Goal: Task Accomplishment & Management: Manage account settings

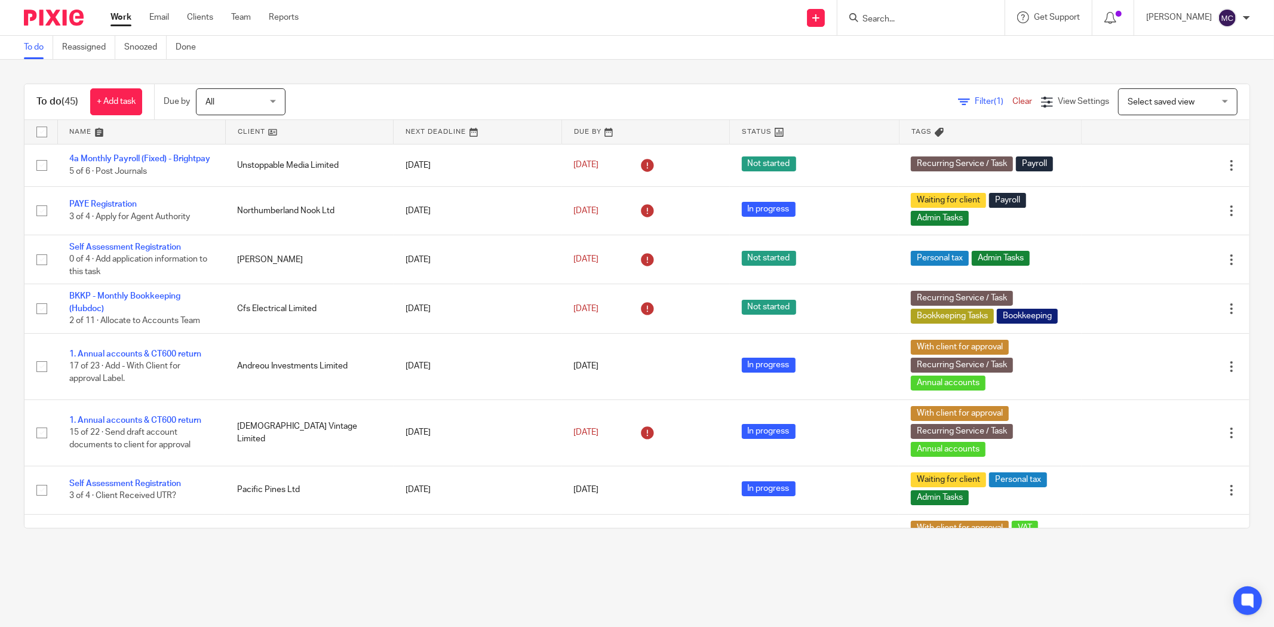
click at [112, 18] on link "Work" at bounding box center [120, 17] width 21 height 12
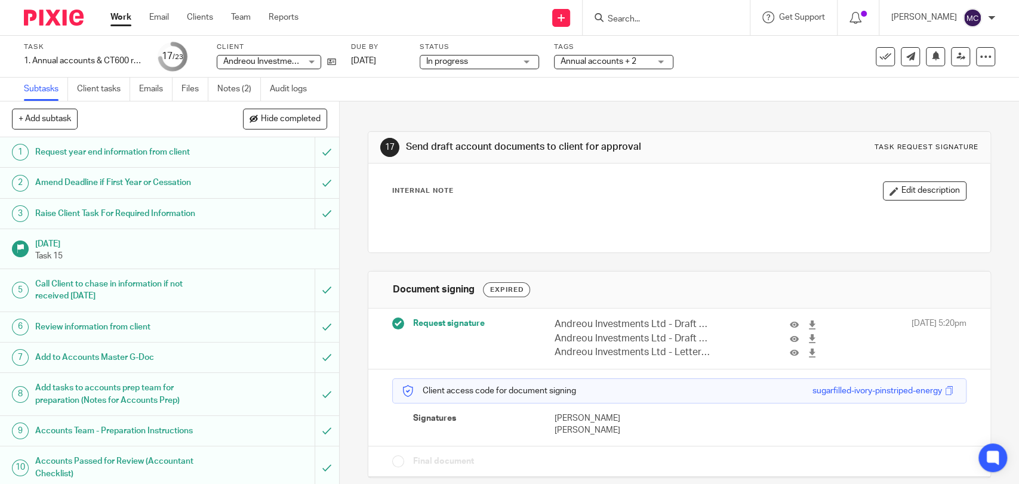
click at [568, 63] on span "Annual accounts + 2" at bounding box center [599, 61] width 76 height 8
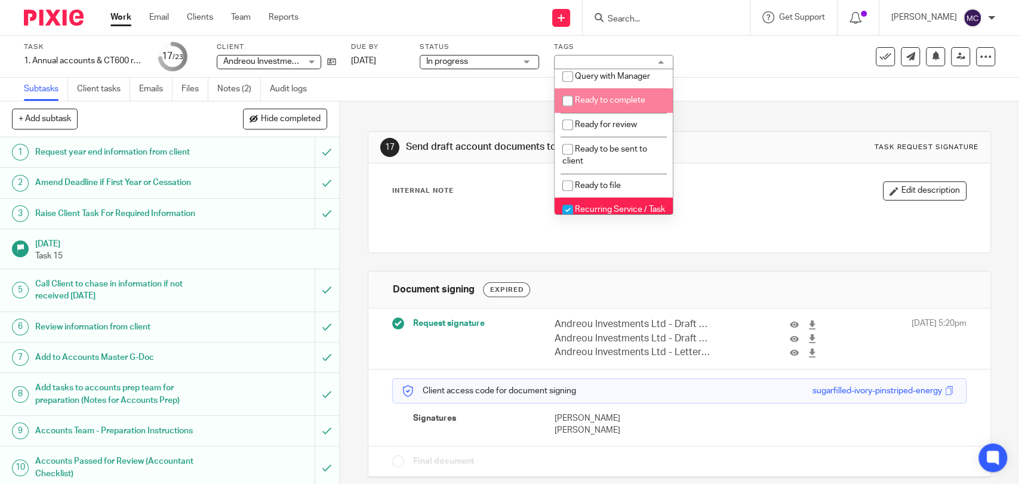
scroll to position [464, 0]
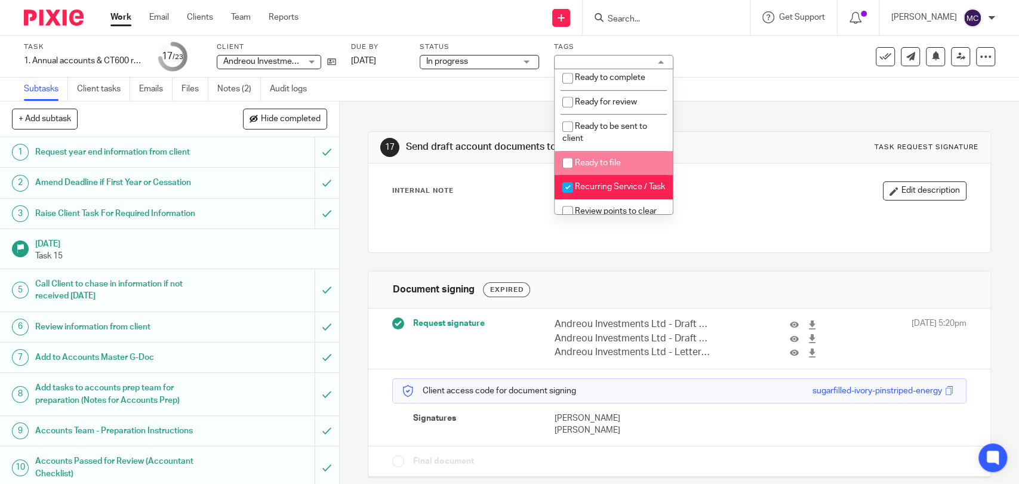
click at [598, 167] on span "Ready to file" at bounding box center [598, 163] width 46 height 8
checkbox input "true"
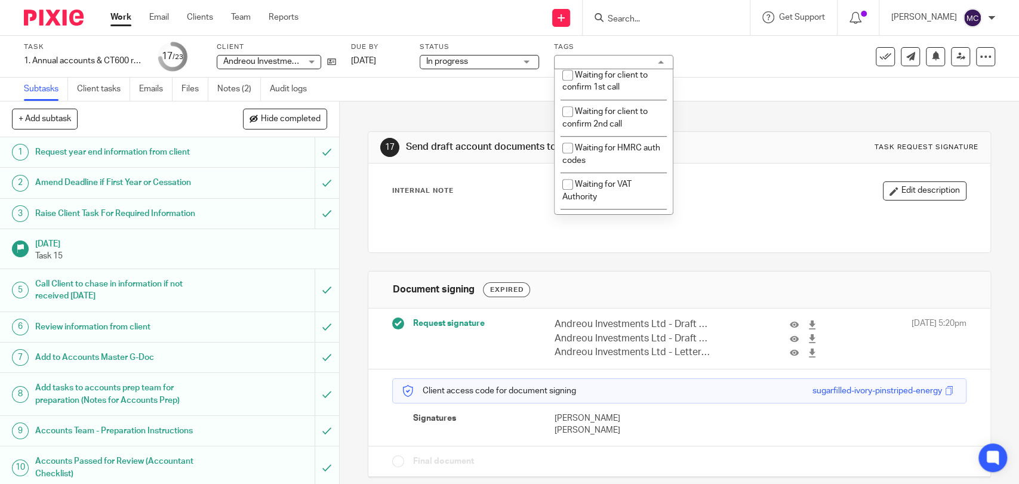
scroll to position [730, 0]
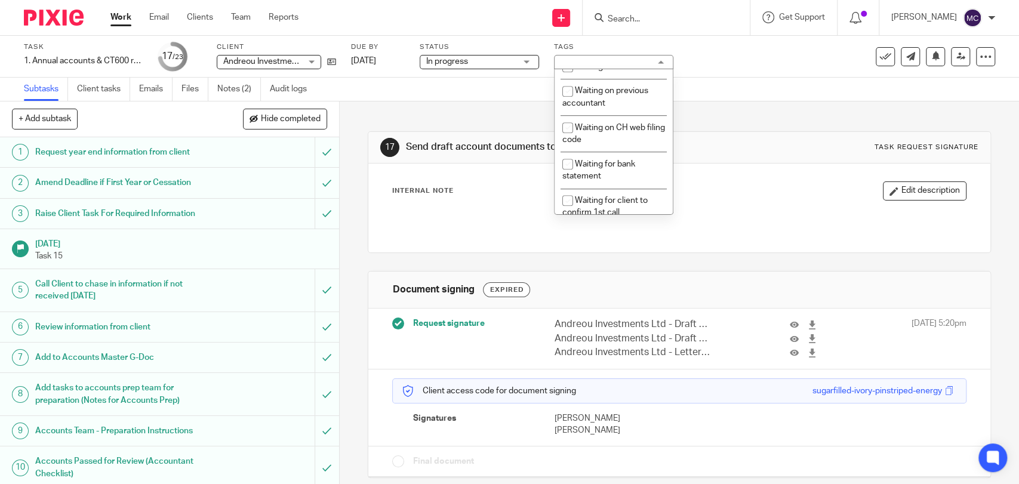
click at [629, 55] on li "With client for approval" at bounding box center [614, 42] width 118 height 24
checkbox input "false"
click at [708, 205] on div "Internal Note Edit description" at bounding box center [679, 208] width 574 height 53
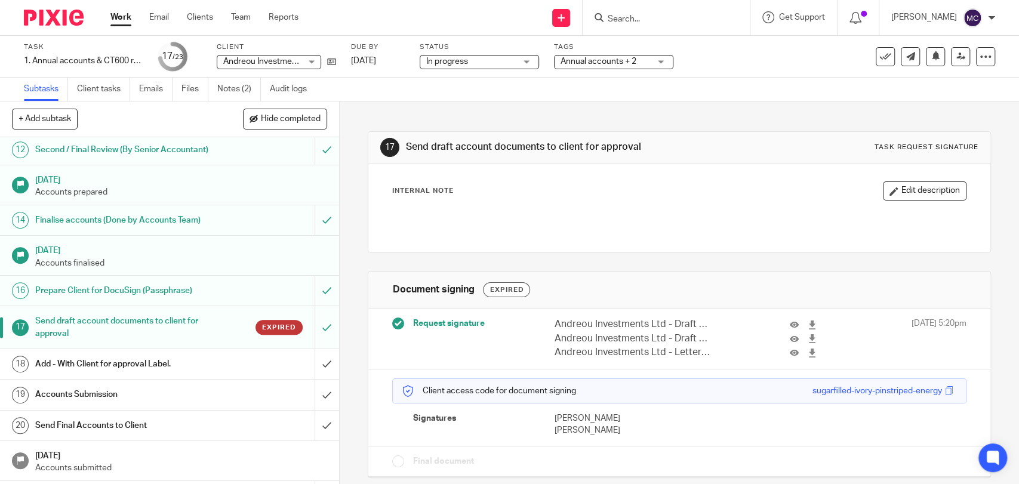
scroll to position [479, 0]
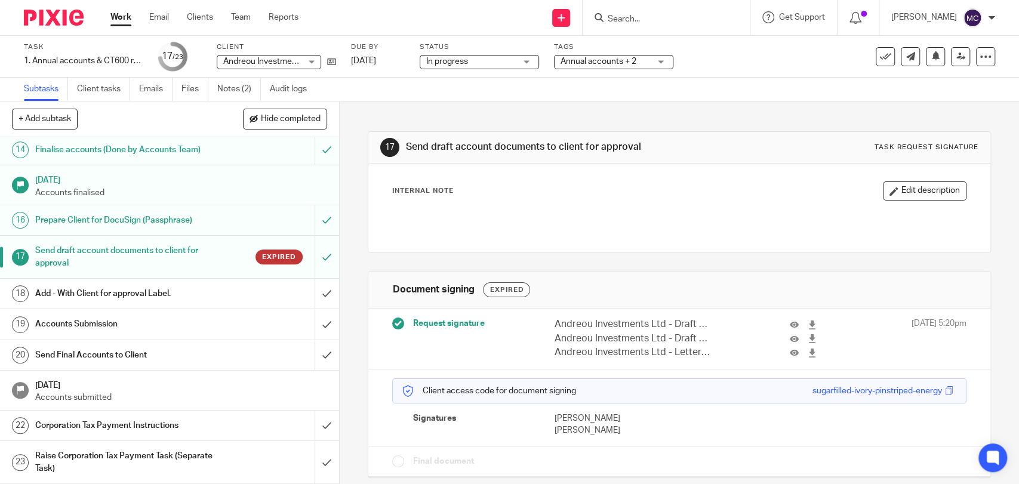
click at [568, 64] on span "Annual accounts + 2" at bounding box center [599, 61] width 76 height 8
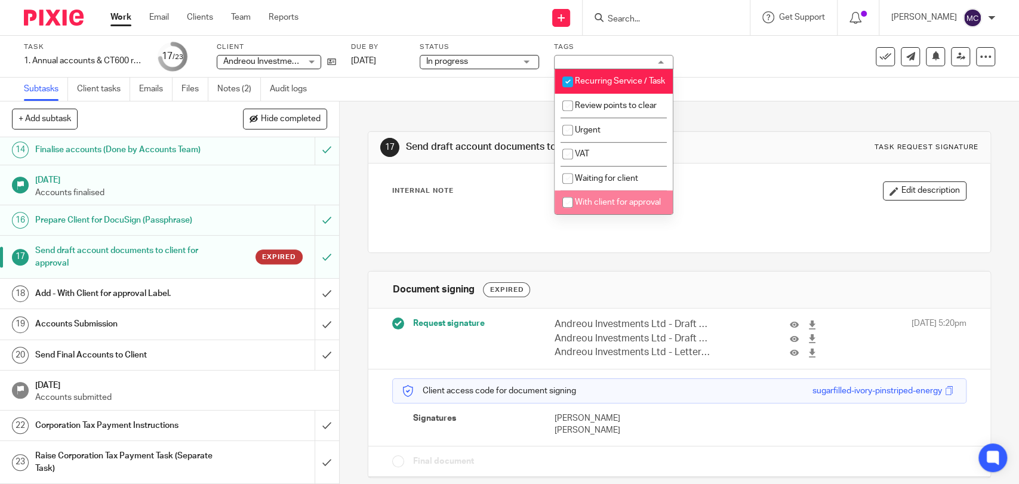
scroll to position [503, 0]
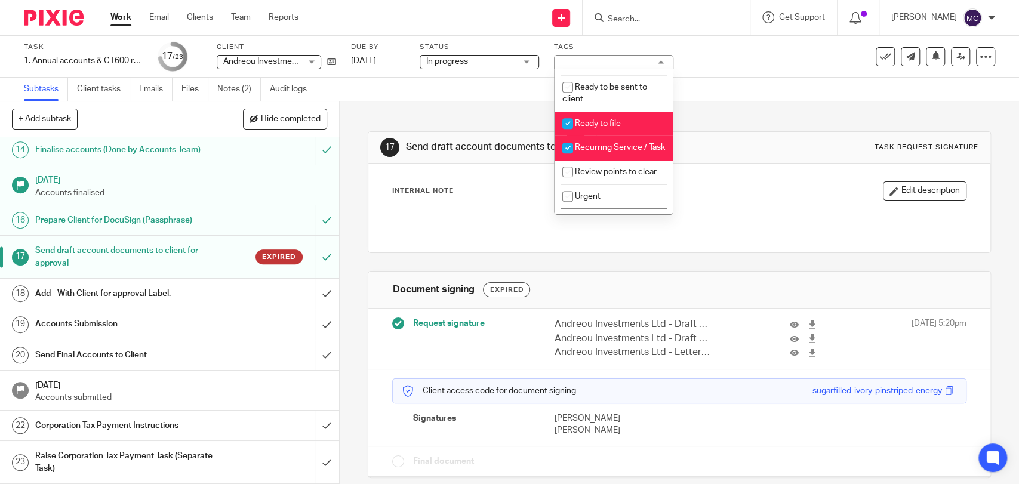
click at [604, 128] on span "Ready to file" at bounding box center [598, 123] width 46 height 8
checkbox input "false"
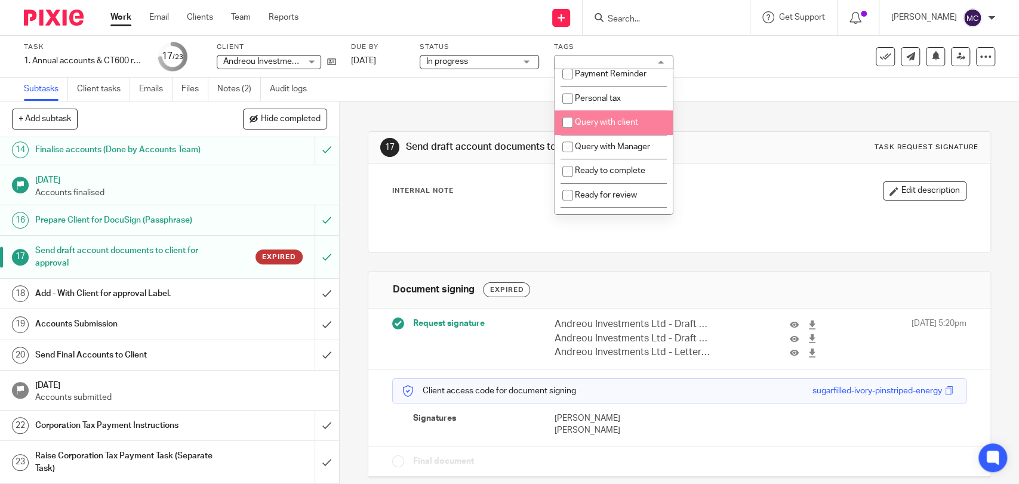
scroll to position [305, 0]
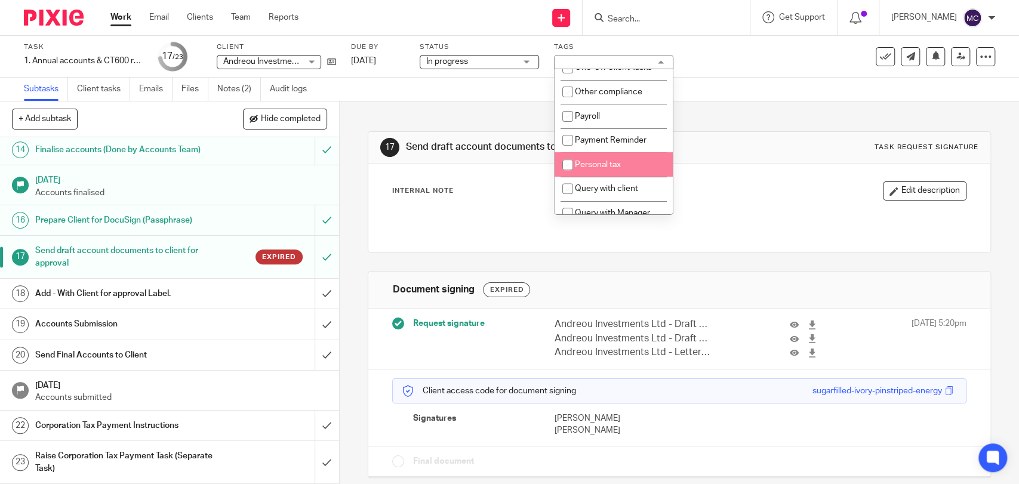
click at [483, 219] on p at bounding box center [679, 219] width 573 height 12
